Goal: Information Seeking & Learning: Learn about a topic

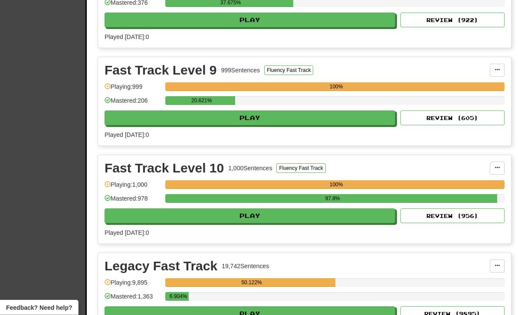
scroll to position [371, 0]
click at [277, 117] on button "Play" at bounding box center [249, 118] width 290 height 15
select select "**"
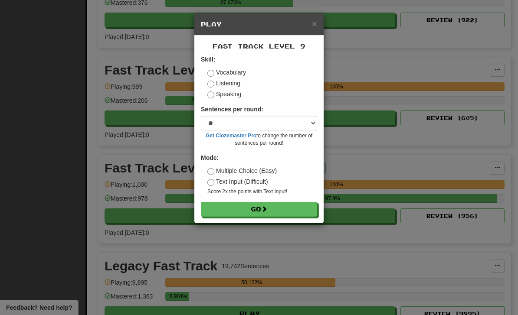
click at [284, 212] on button "Go" at bounding box center [259, 209] width 116 height 15
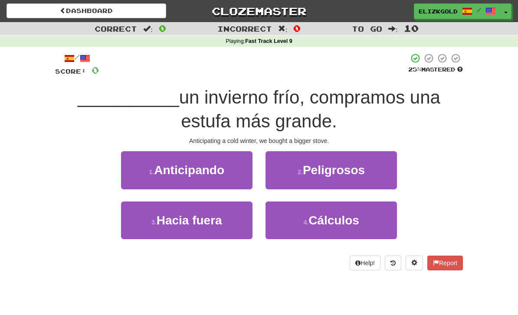
click at [229, 167] on button "1 . Anticipando" at bounding box center [186, 170] width 131 height 38
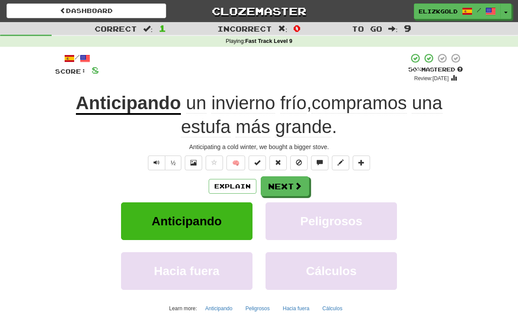
click at [287, 177] on button "Next" at bounding box center [285, 186] width 49 height 20
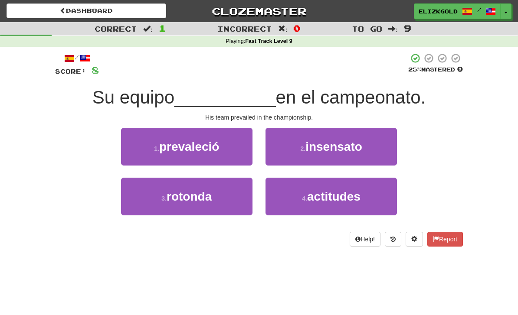
click at [240, 143] on button "1 . prevaleció" at bounding box center [186, 147] width 131 height 38
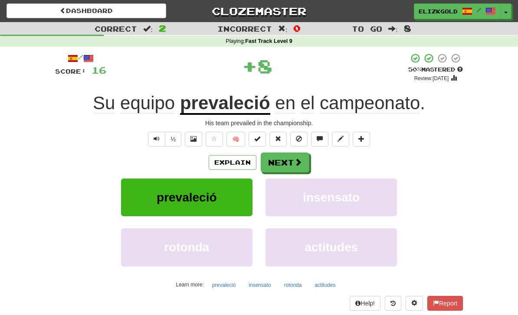
click at [286, 156] on button "Next" at bounding box center [285, 163] width 49 height 20
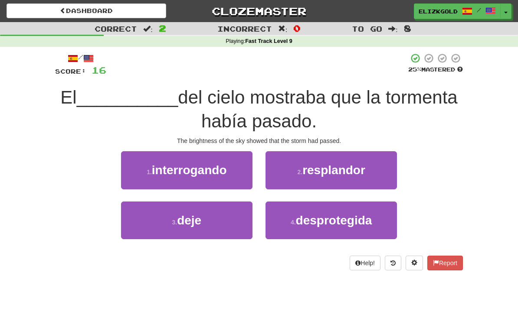
click at [322, 170] on span "resplandor" at bounding box center [333, 169] width 63 height 13
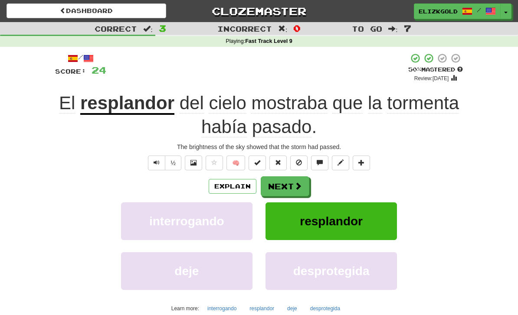
click at [289, 181] on button "Next" at bounding box center [285, 186] width 49 height 20
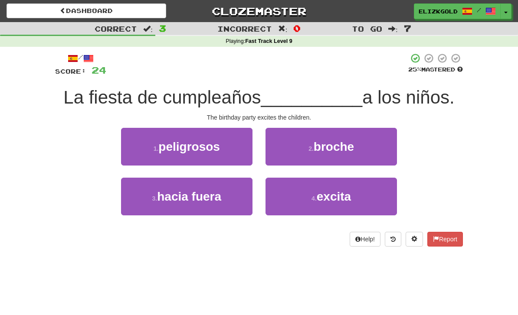
click at [315, 198] on small "4 ." at bounding box center [313, 198] width 5 height 7
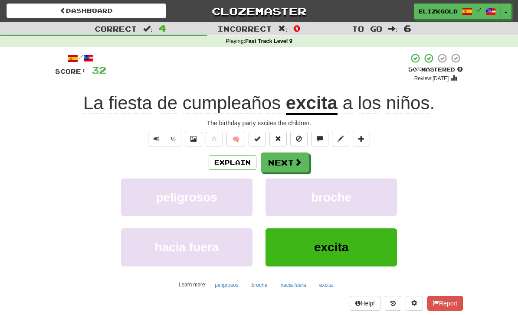
click at [289, 166] on button "Next" at bounding box center [285, 163] width 49 height 20
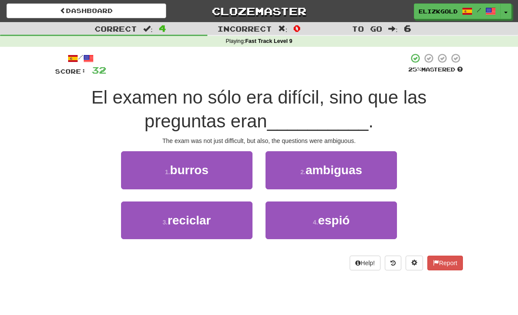
click at [324, 174] on span "ambiguas" at bounding box center [333, 169] width 57 height 13
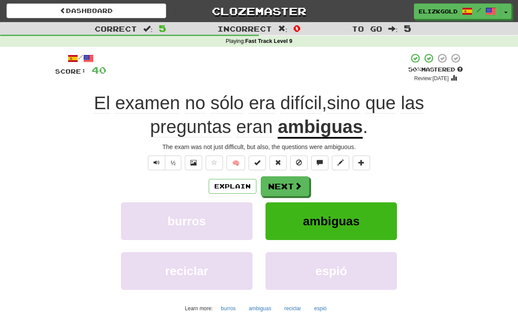
click at [290, 179] on button "Next" at bounding box center [285, 186] width 49 height 20
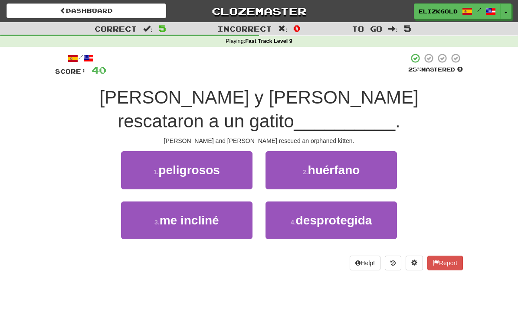
click at [335, 158] on button "2 . huérfano" at bounding box center [330, 170] width 131 height 38
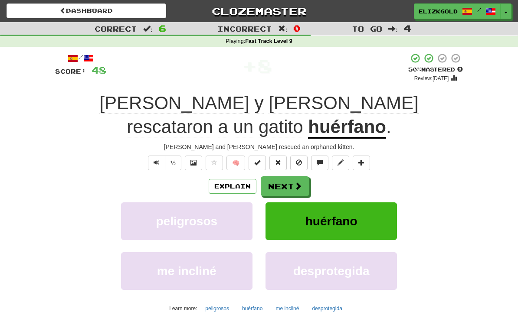
click at [297, 182] on span at bounding box center [298, 186] width 8 height 8
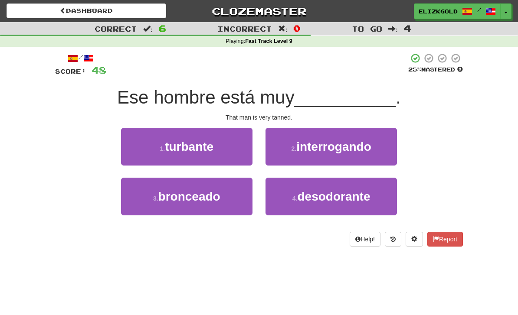
click at [236, 206] on button "3 . bronceado" at bounding box center [186, 197] width 131 height 38
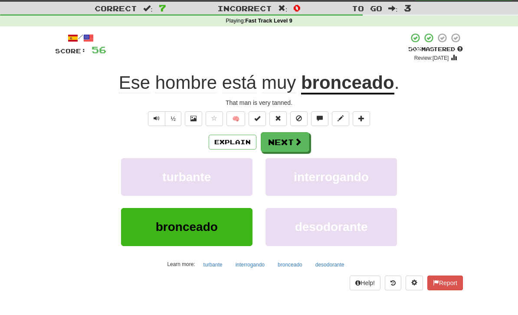
scroll to position [22, 0]
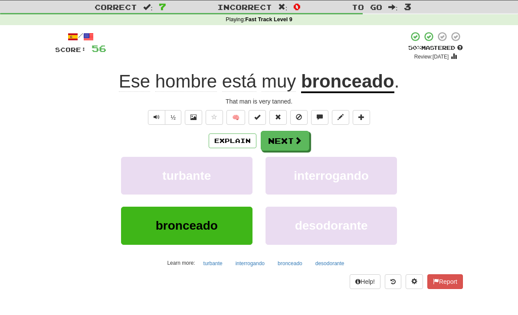
click at [274, 140] on button "Next" at bounding box center [285, 141] width 49 height 20
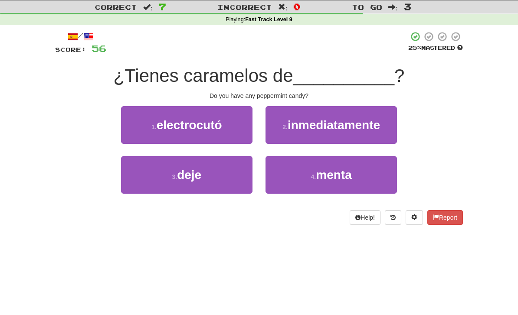
click at [373, 173] on button "4 . menta" at bounding box center [330, 175] width 131 height 38
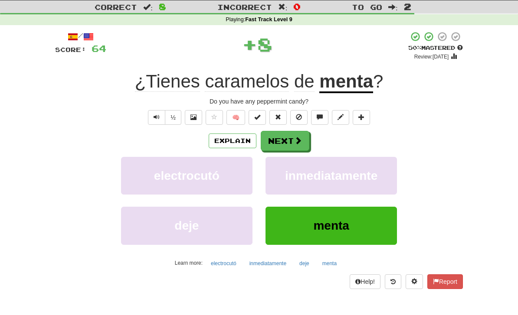
click at [281, 141] on button "Next" at bounding box center [285, 141] width 49 height 20
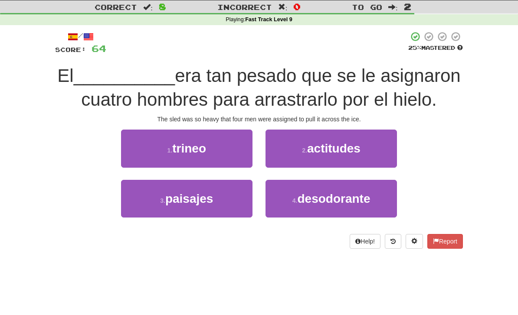
click at [148, 151] on button "1 . trineo" at bounding box center [186, 149] width 131 height 38
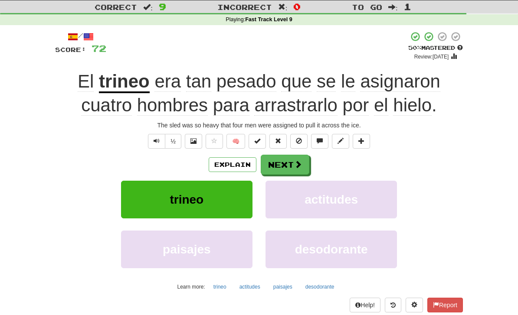
click at [294, 156] on button "Next" at bounding box center [285, 165] width 49 height 20
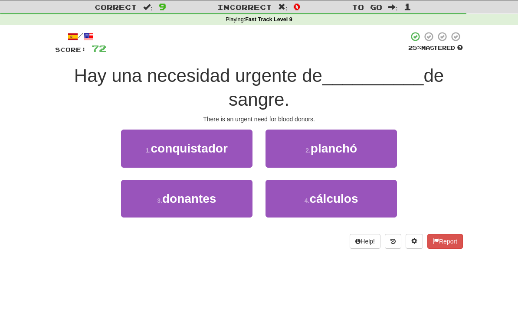
click at [149, 200] on button "3 . donantes" at bounding box center [186, 199] width 131 height 38
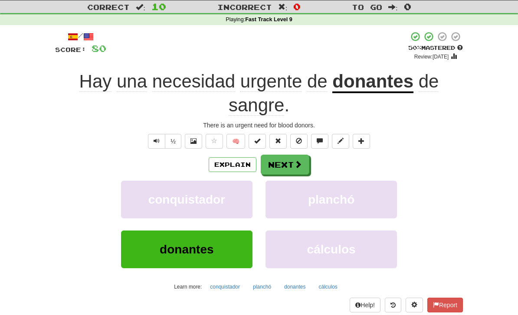
click at [297, 161] on span at bounding box center [298, 164] width 8 height 8
